Goal: Navigation & Orientation: Find specific page/section

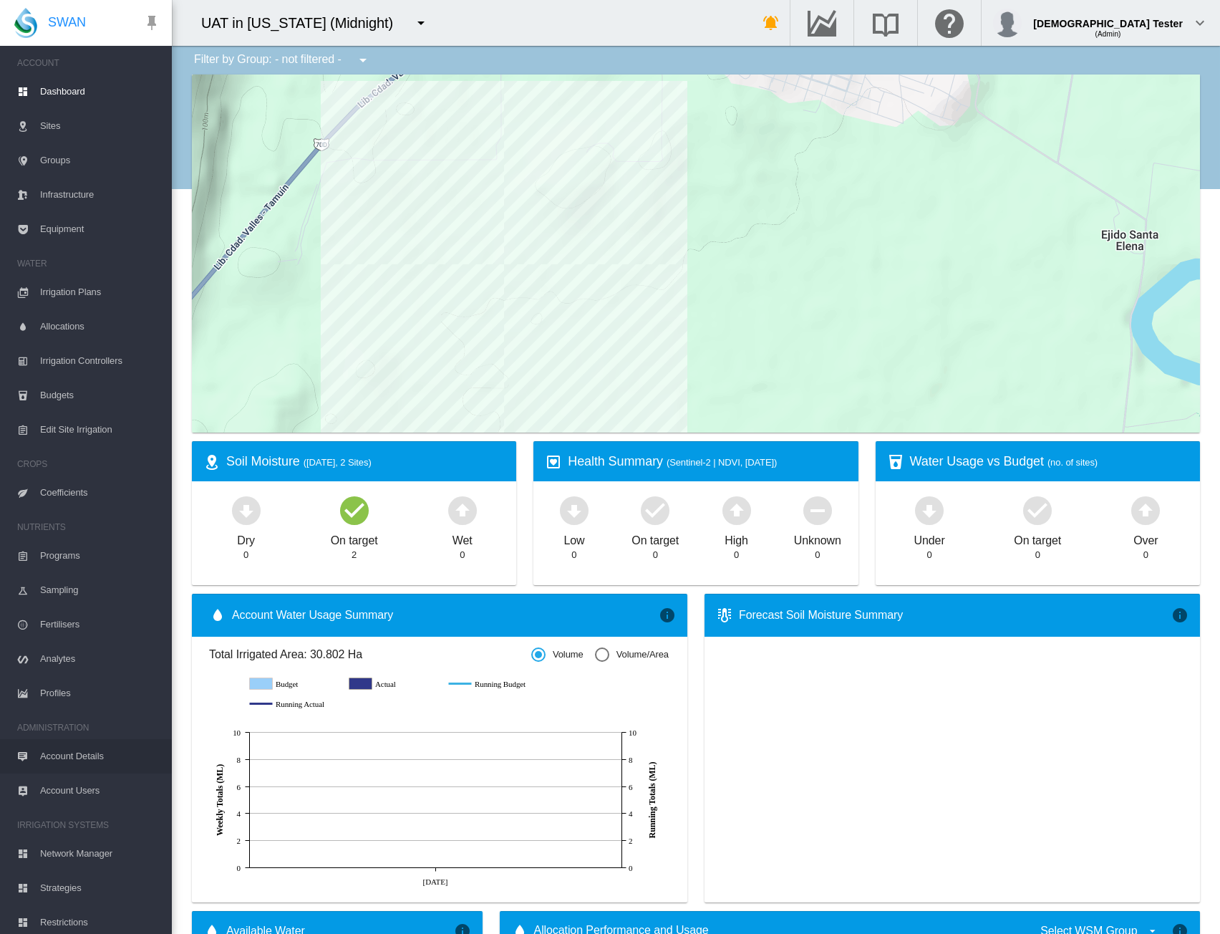
click at [92, 761] on span "Account Details" at bounding box center [100, 756] width 120 height 34
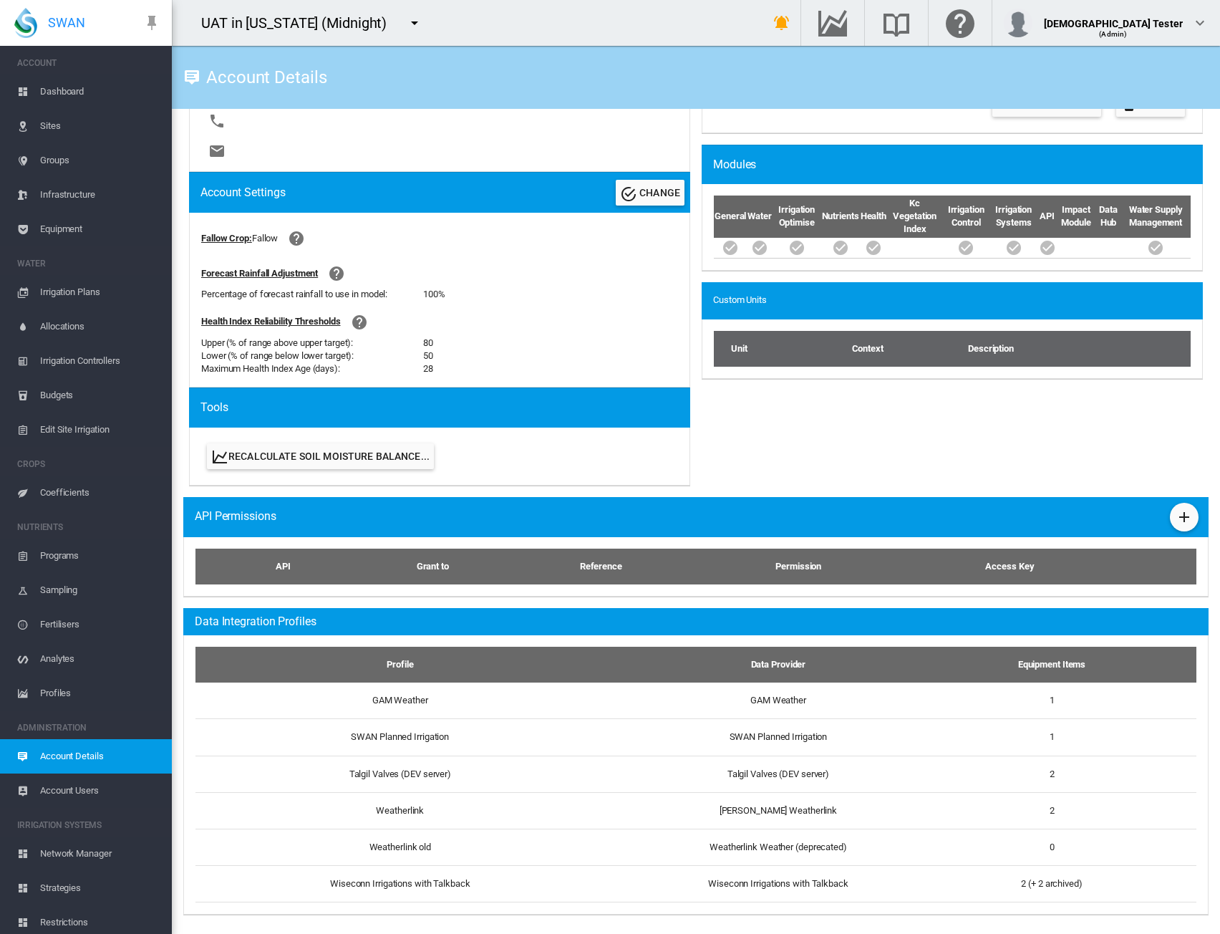
scroll to position [438, 0]
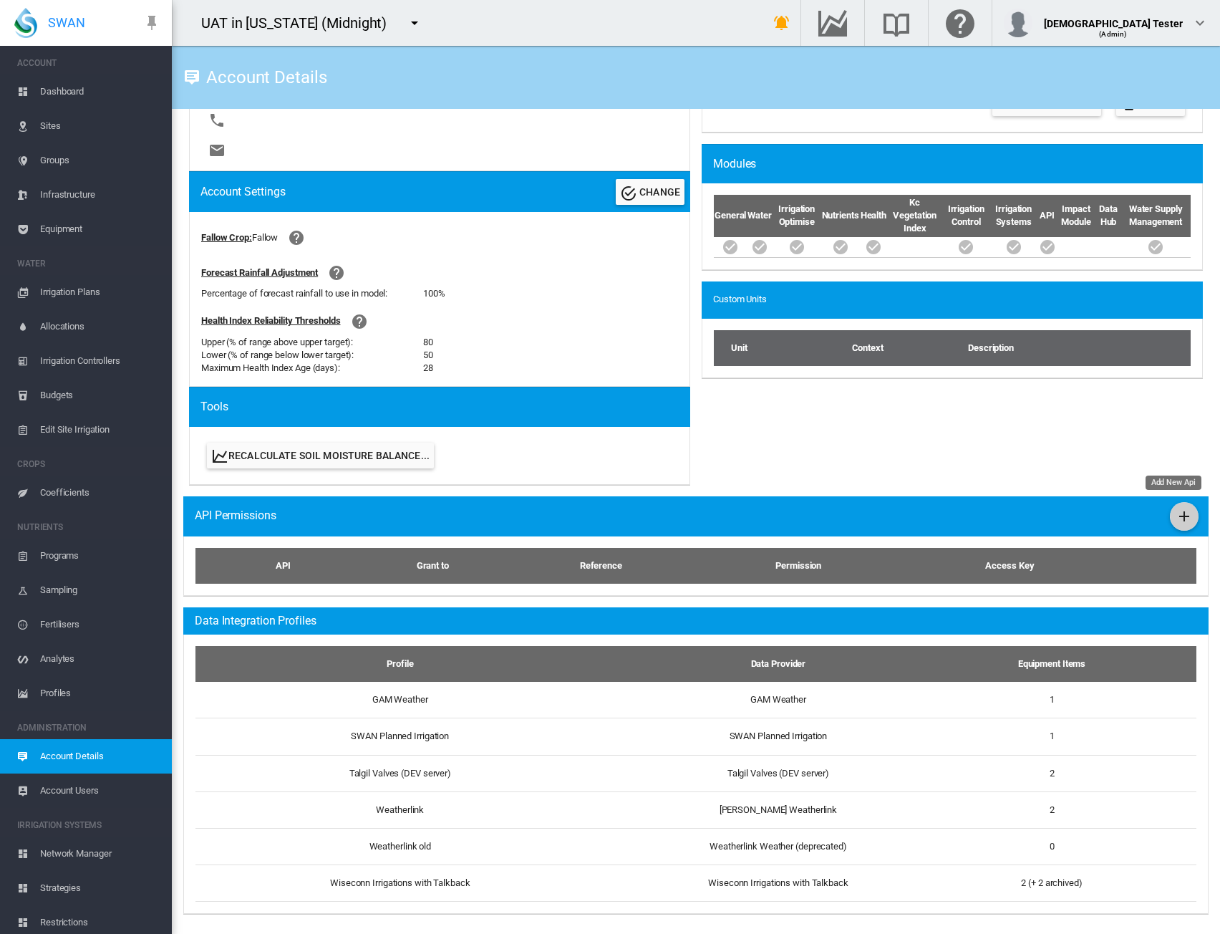
click at [1177, 509] on md-icon "icon-plus" at bounding box center [1184, 516] width 17 height 17
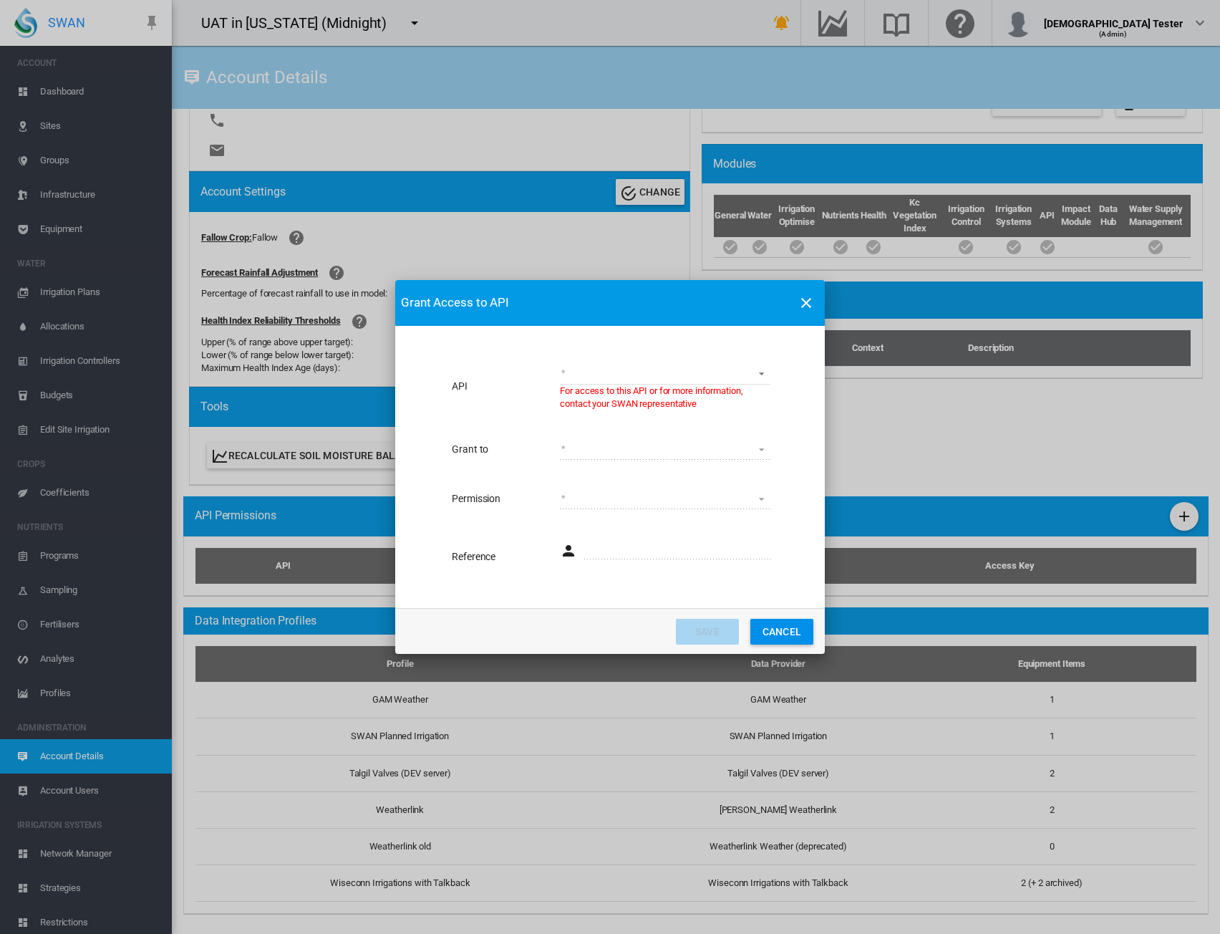
click at [802, 299] on md-icon "icon-close" at bounding box center [806, 302] width 17 height 17
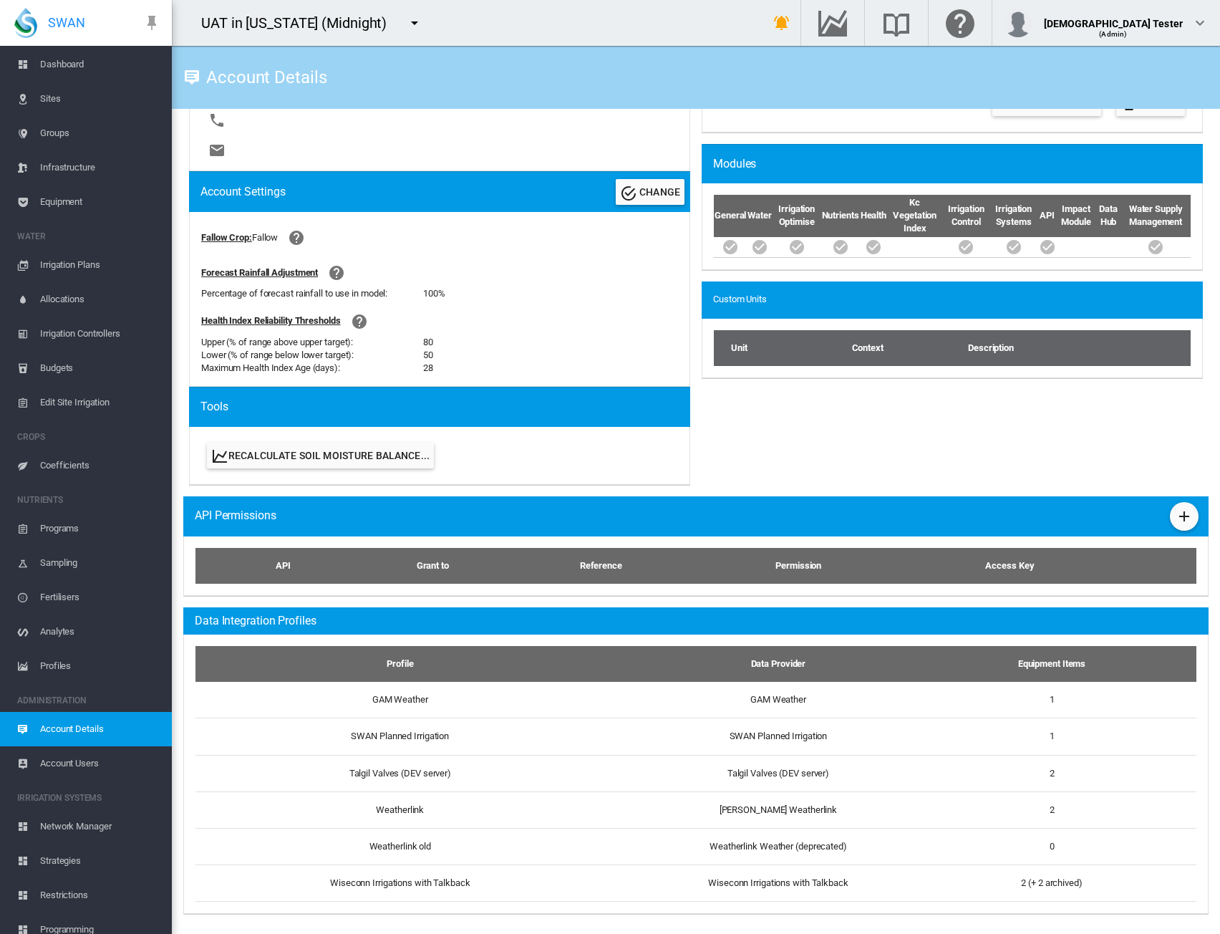
scroll to position [40, 0]
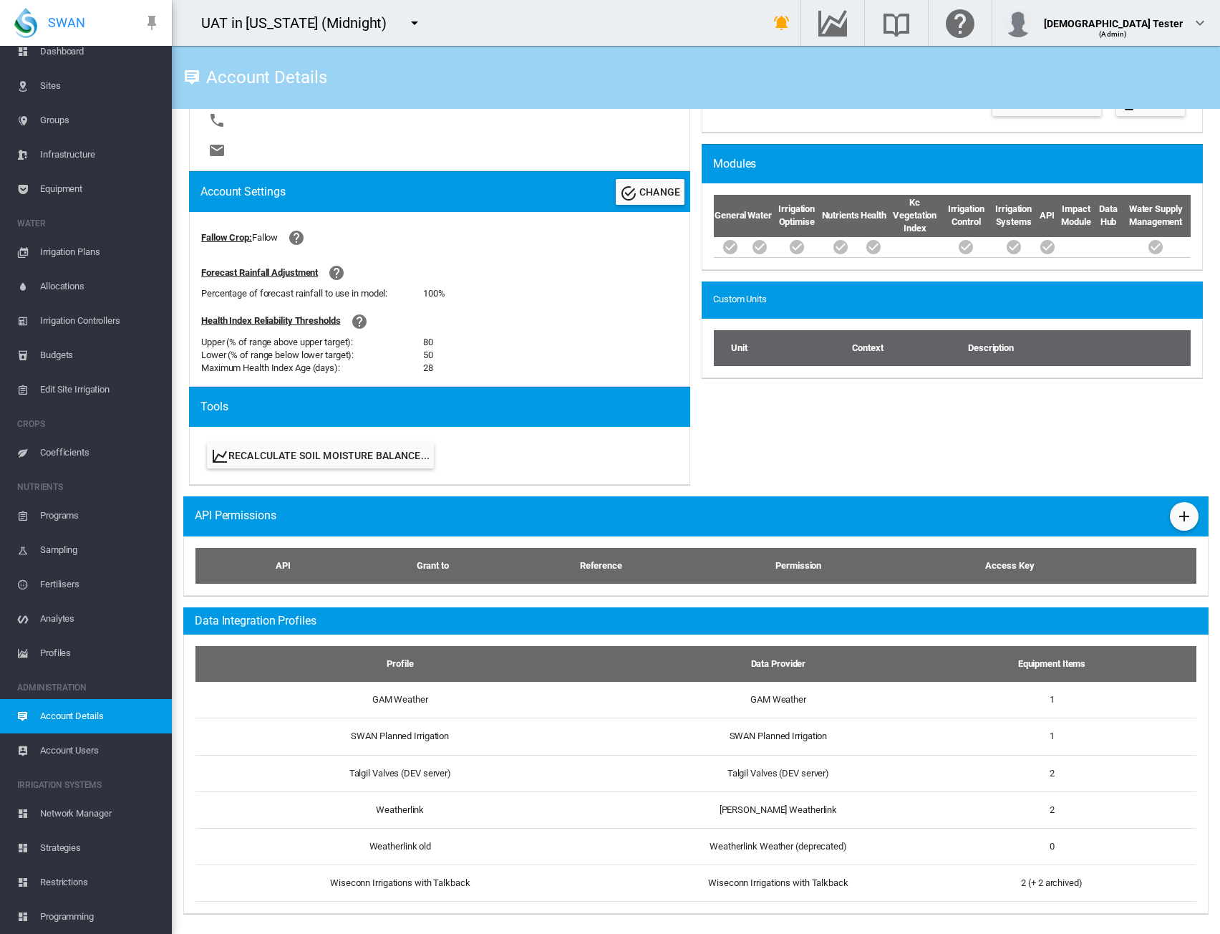
click at [58, 852] on span "Strategies" at bounding box center [100, 848] width 120 height 34
